Goal: Task Accomplishment & Management: Use online tool/utility

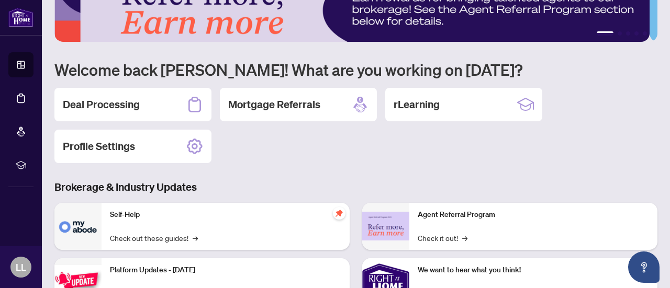
scroll to position [40, 0]
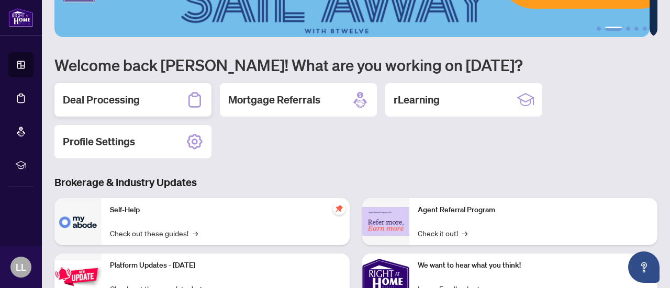
click at [108, 94] on h2 "Deal Processing" at bounding box center [101, 100] width 77 height 15
